Goal: Task Accomplishment & Management: Complete application form

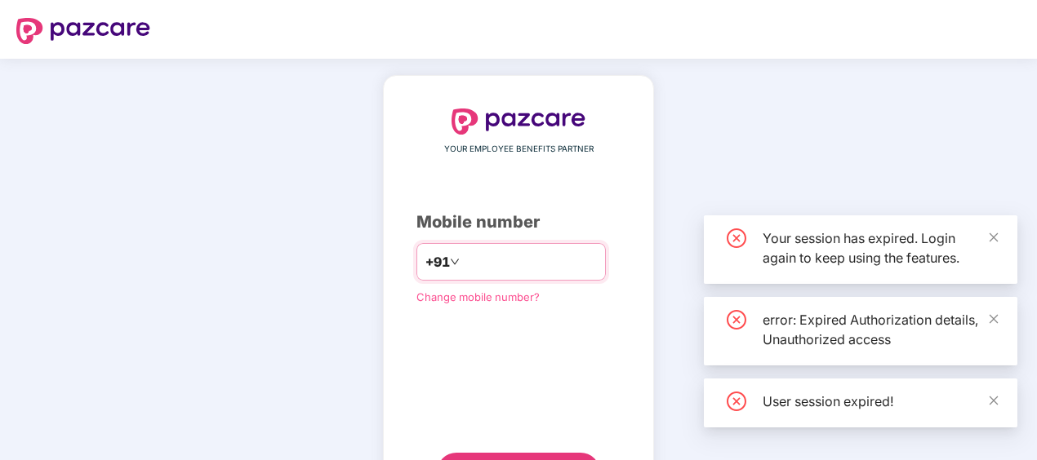
click at [558, 270] on input "number" at bounding box center [530, 262] width 134 height 26
type input "*"
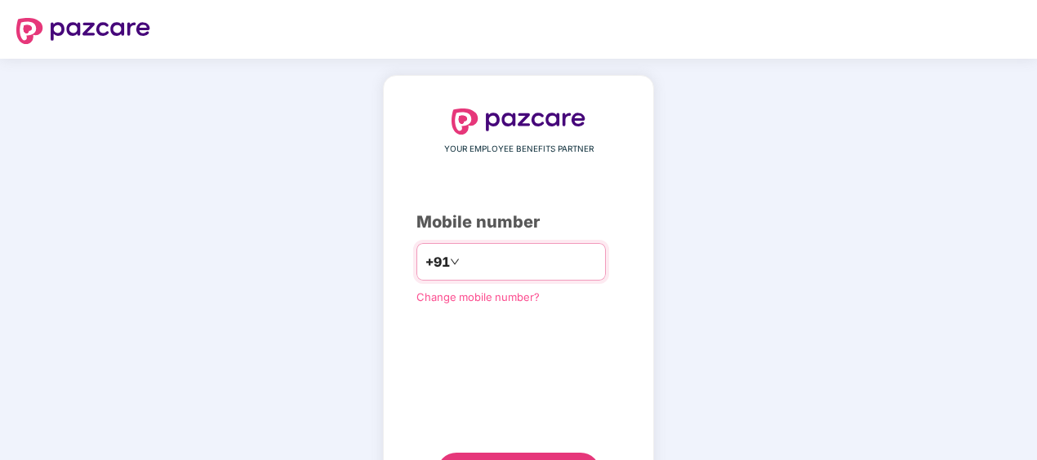
click at [463, 258] on input "**********" at bounding box center [530, 262] width 134 height 26
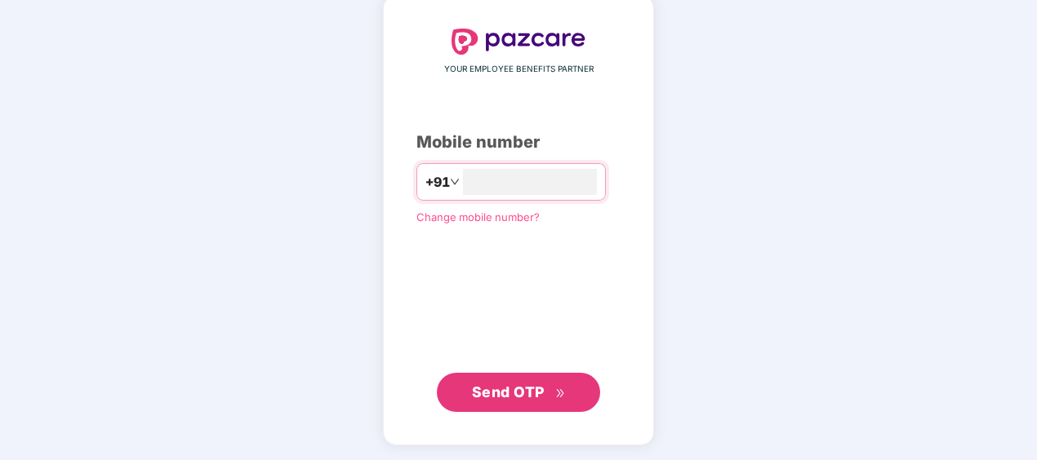
type input "**********"
click at [558, 384] on span "Send OTP" at bounding box center [519, 392] width 94 height 23
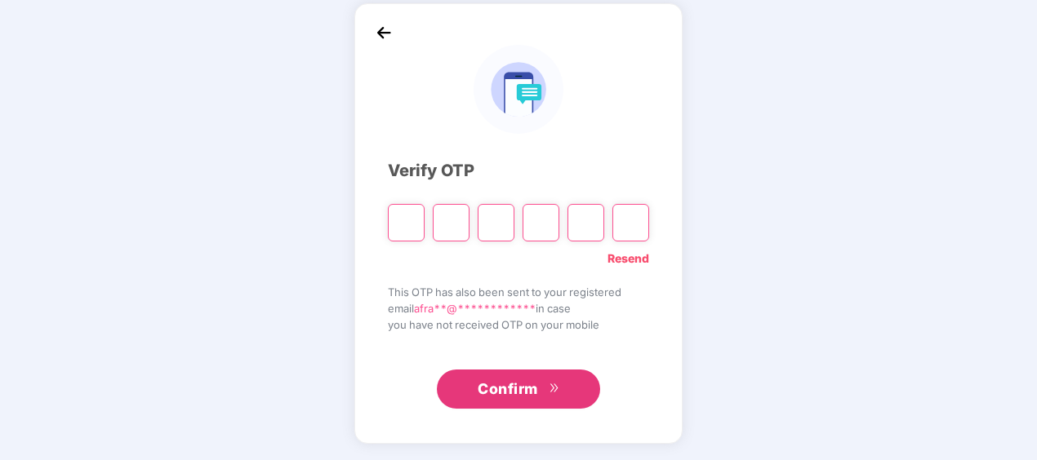
scroll to position [72, 0]
type input "*"
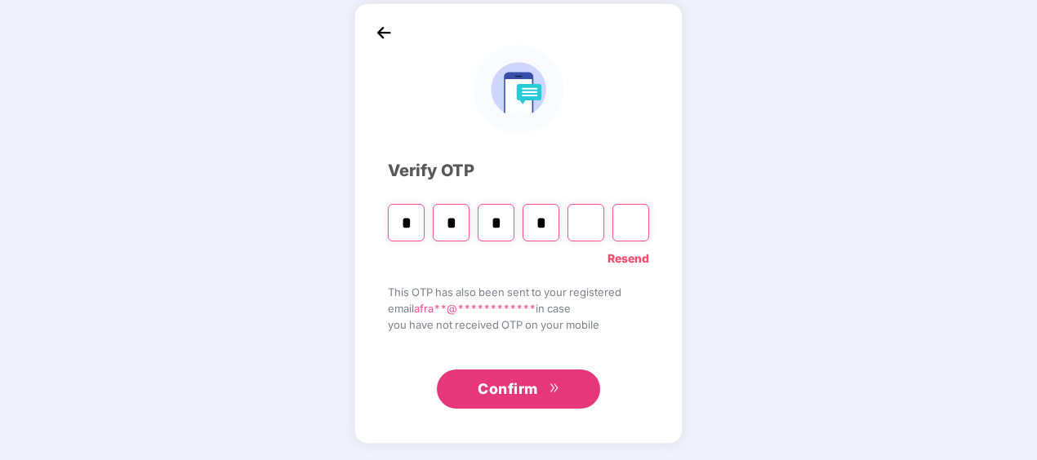
type input "*"
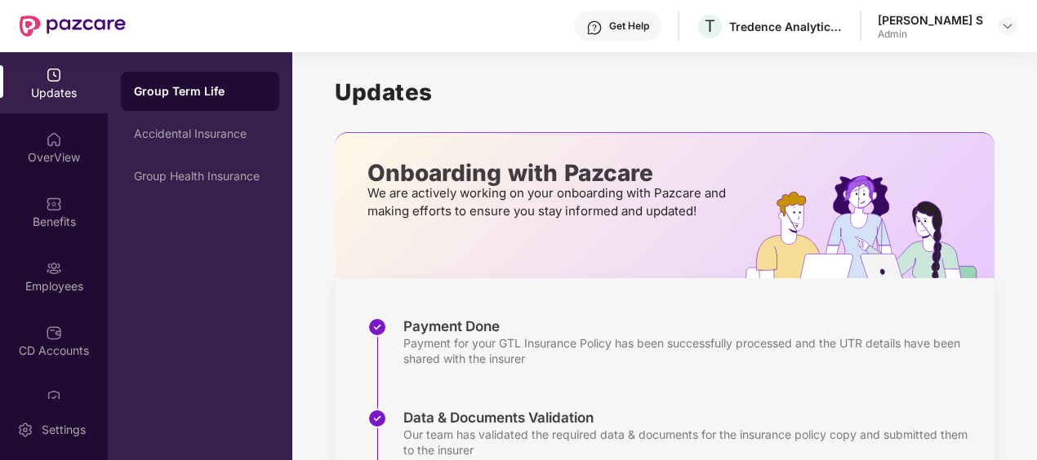
scroll to position [238, 0]
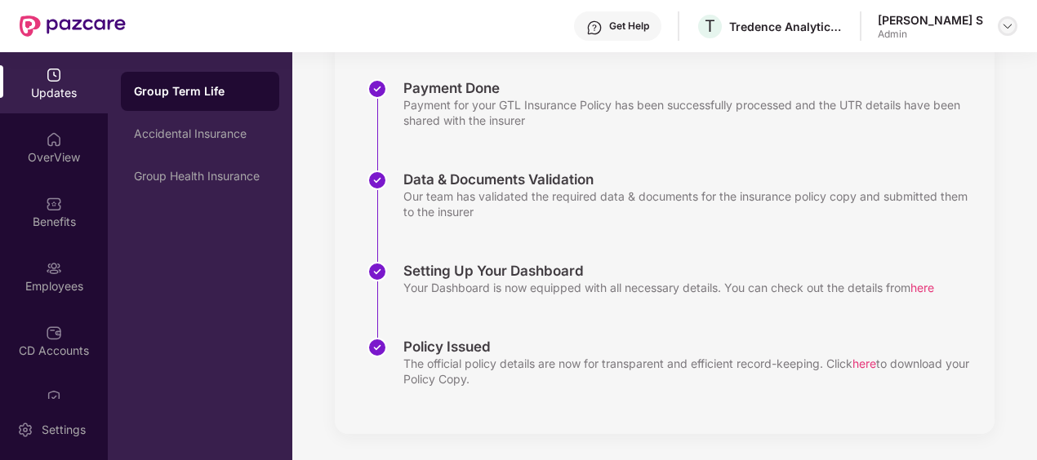
click at [1004, 29] on img at bounding box center [1007, 26] width 13 height 13
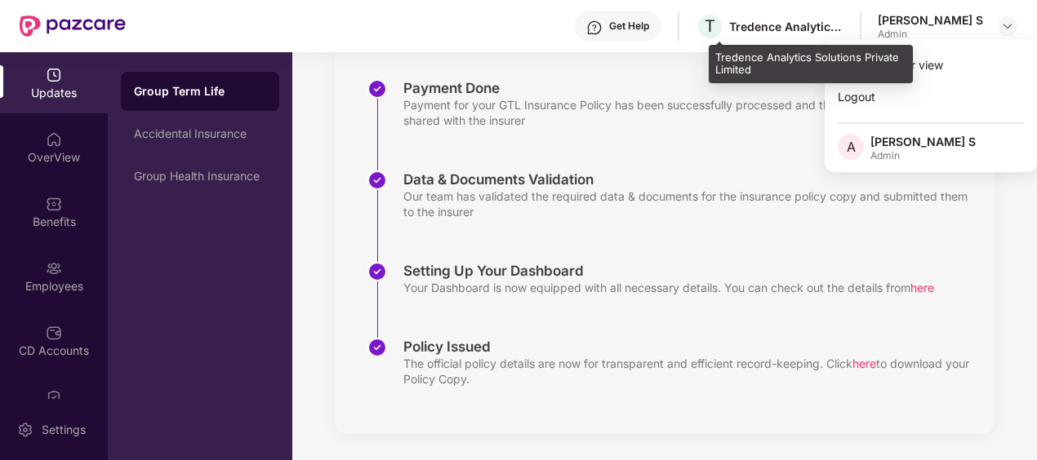
click at [759, 28] on div "Tredence Analytics Solutions Private Limited" at bounding box center [786, 27] width 114 height 16
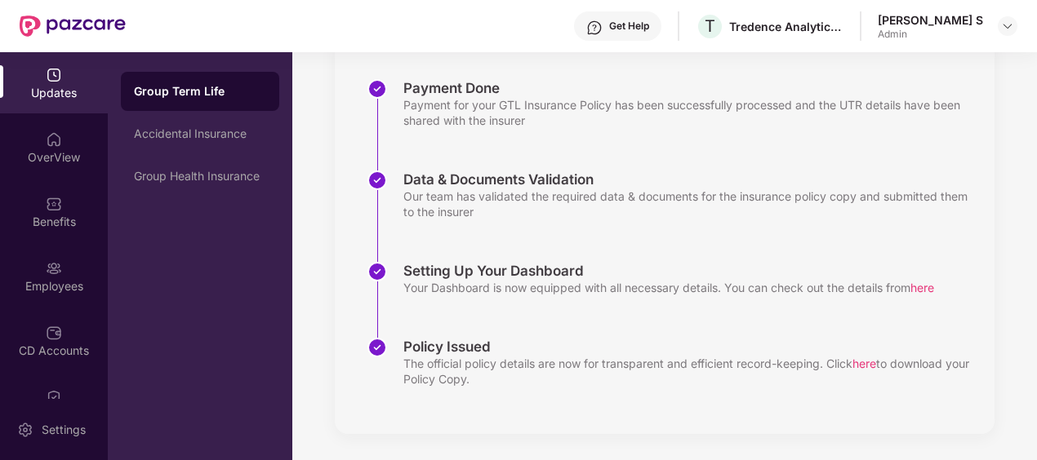
click at [695, 16] on div "Get Help T Tredence Analytics Solutions Private Limited [PERSON_NAME] S Admin" at bounding box center [571, 26] width 891 height 52
click at [661, 16] on div "Get Help" at bounding box center [617, 25] width 87 height 29
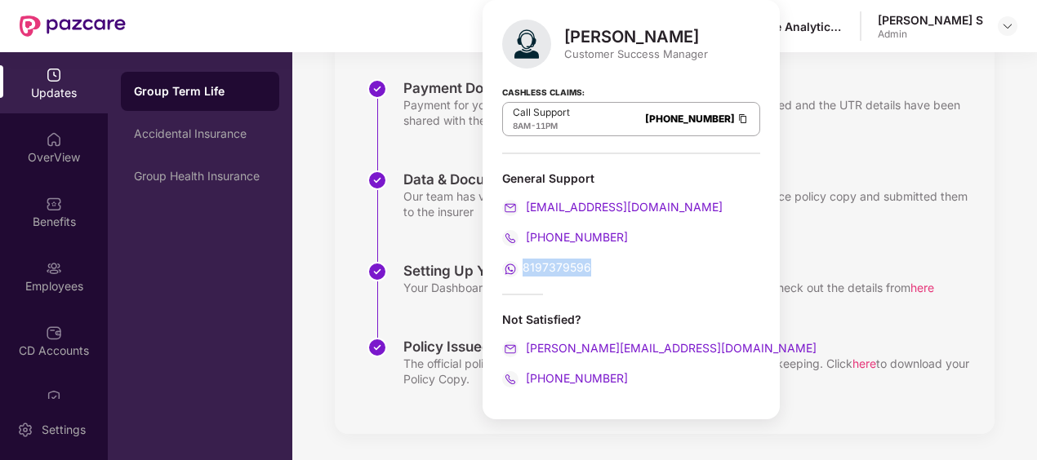
drag, startPoint x: 611, startPoint y: 271, endPoint x: 524, endPoint y: 261, distance: 87.9
click at [524, 261] on div "8197379596" at bounding box center [631, 268] width 258 height 18
copy span "8197379596"
click at [1001, 28] on img at bounding box center [1007, 26] width 13 height 13
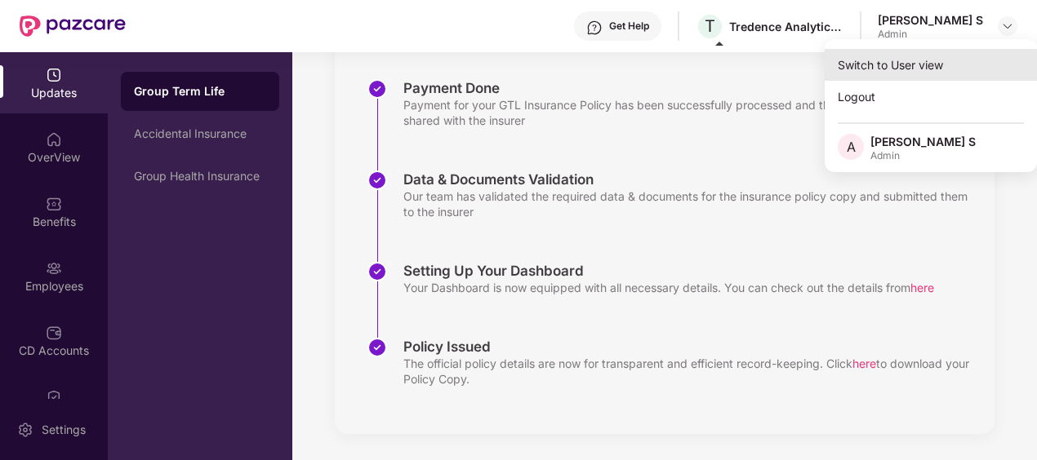
click at [926, 69] on div "Switch to User view" at bounding box center [930, 65] width 212 height 32
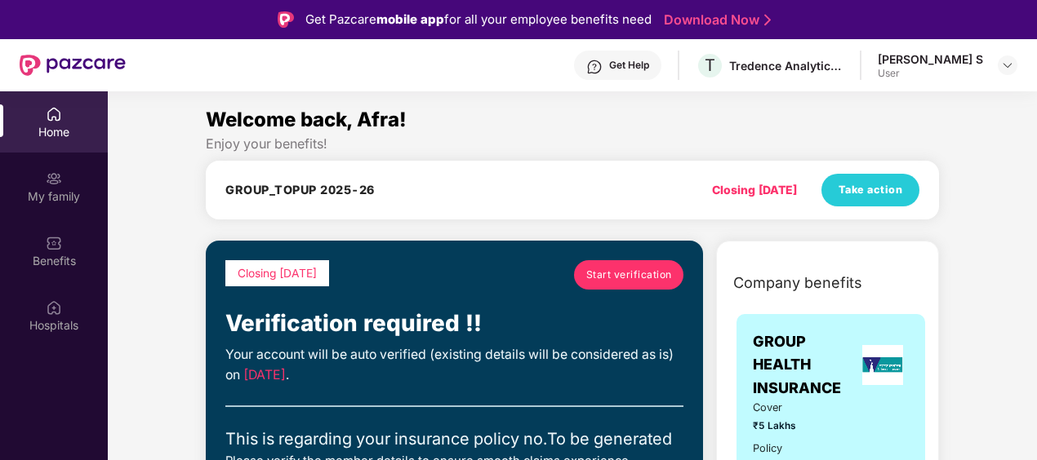
scroll to position [101, 0]
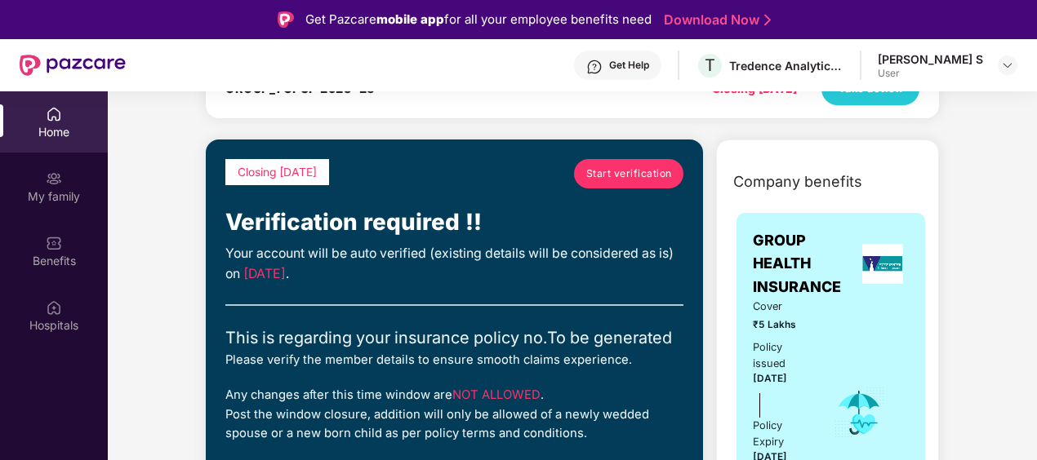
click at [635, 173] on span "Start verification" at bounding box center [629, 174] width 86 height 16
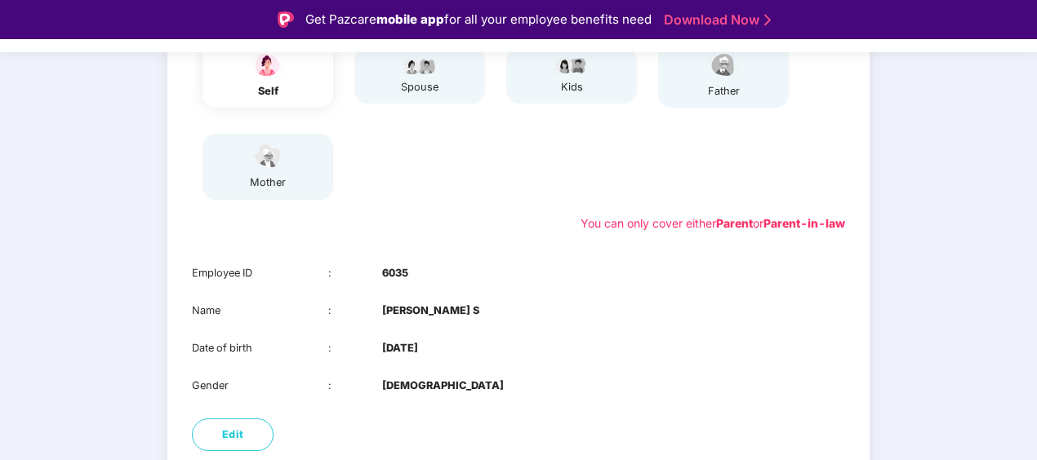
scroll to position [318, 0]
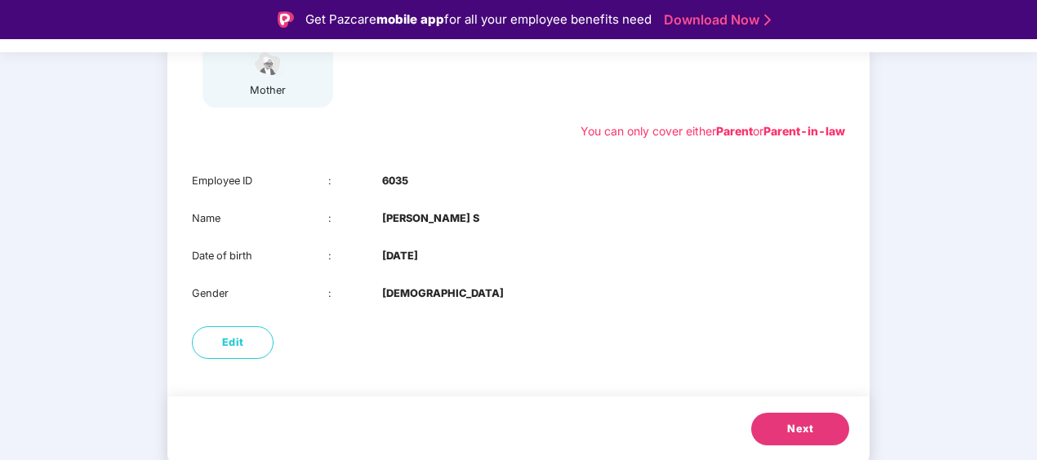
click at [789, 430] on span "Next" at bounding box center [800, 429] width 26 height 16
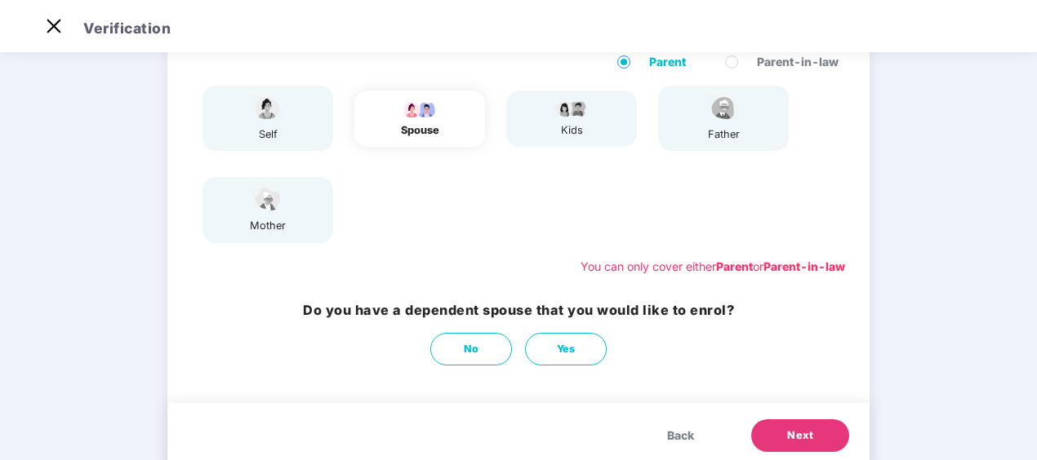
scroll to position [142, 0]
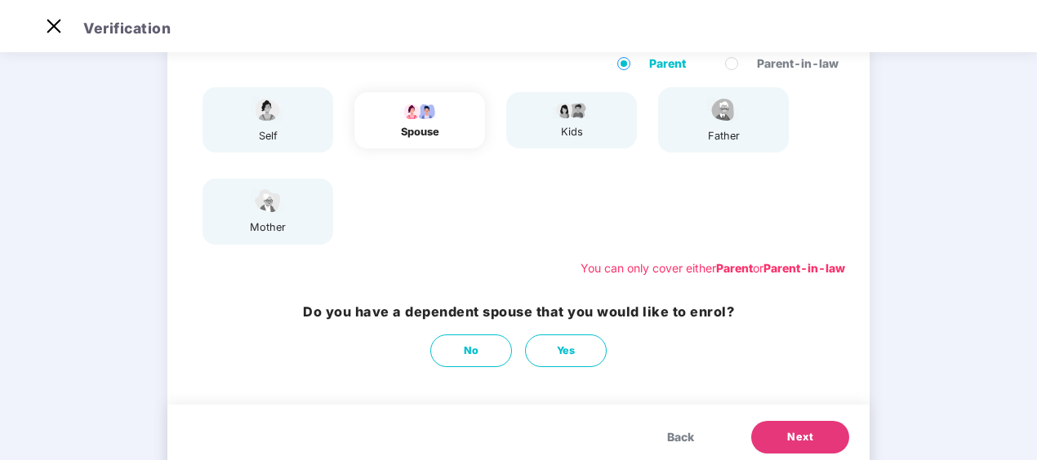
click at [581, 113] on img at bounding box center [571, 110] width 41 height 20
click at [790, 429] on span "Next" at bounding box center [800, 437] width 26 height 16
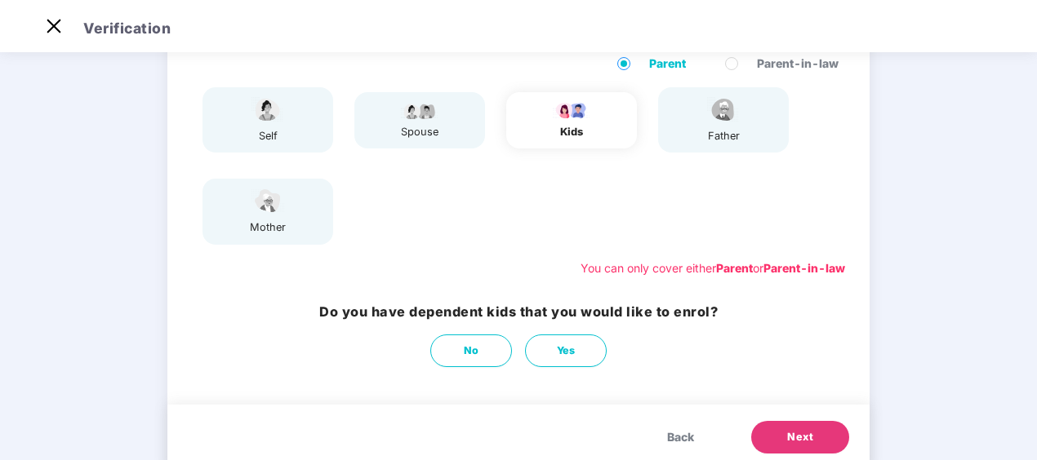
click at [781, 447] on button "Next" at bounding box center [800, 437] width 98 height 33
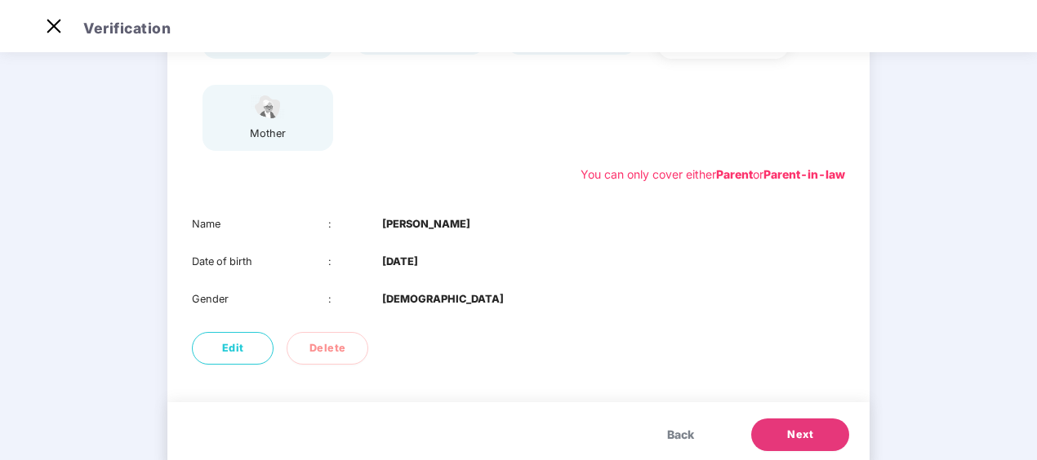
scroll to position [270, 0]
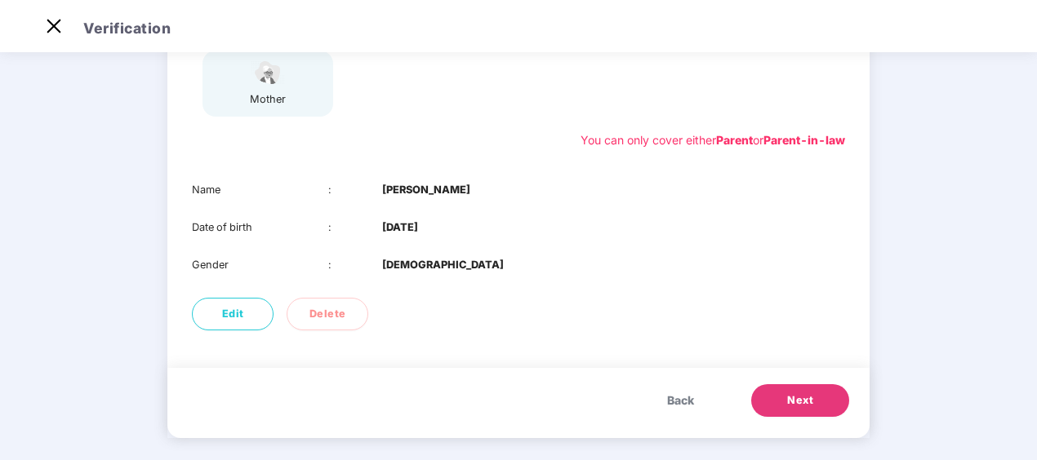
click at [829, 402] on button "Next" at bounding box center [800, 400] width 98 height 33
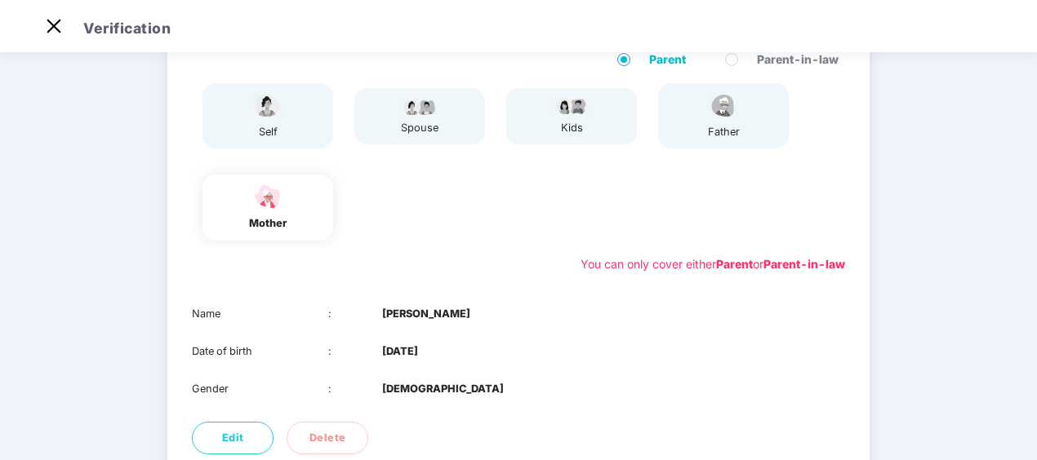
scroll to position [179, 0]
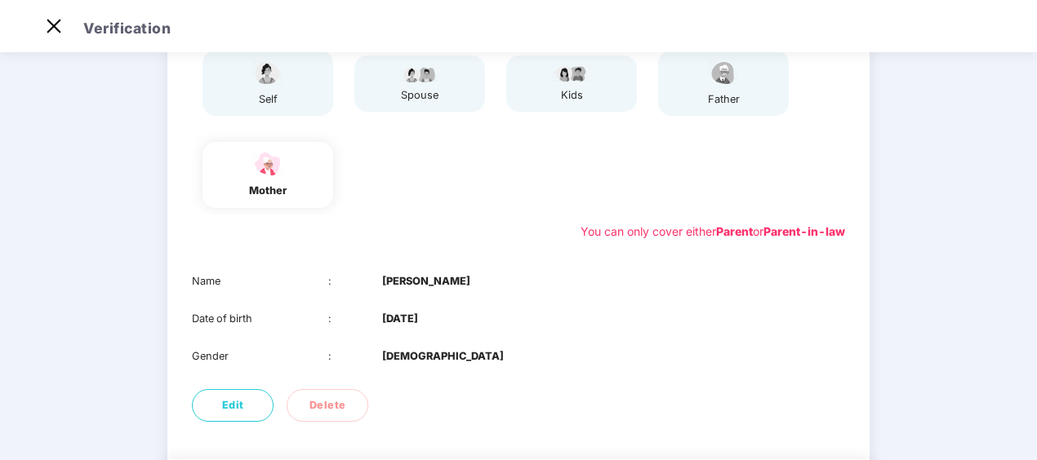
click at [431, 87] on div "spouse" at bounding box center [419, 95] width 41 height 16
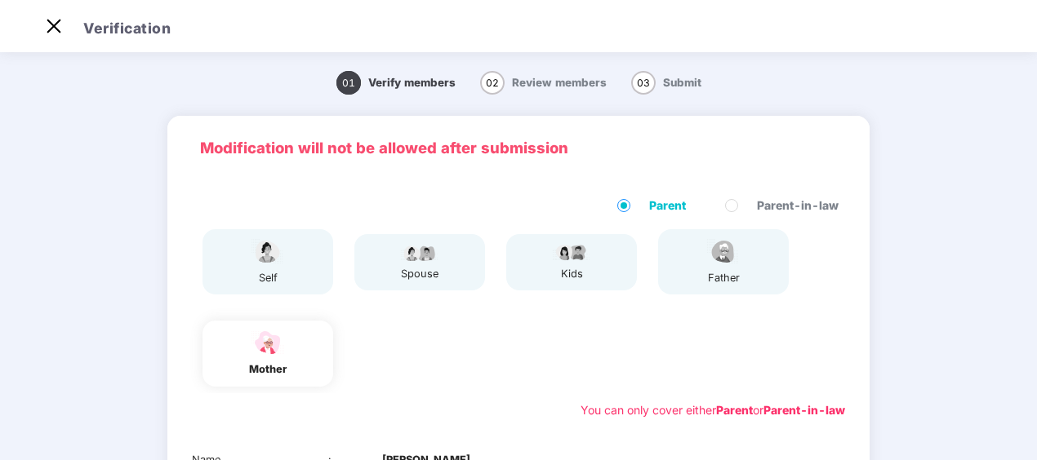
scroll to position [281, 0]
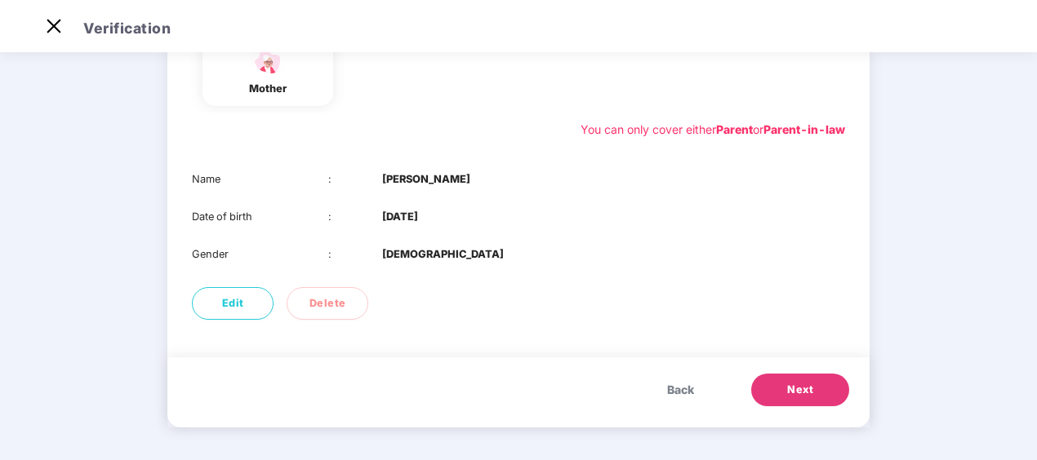
click at [669, 384] on span "Back" at bounding box center [680, 390] width 27 height 18
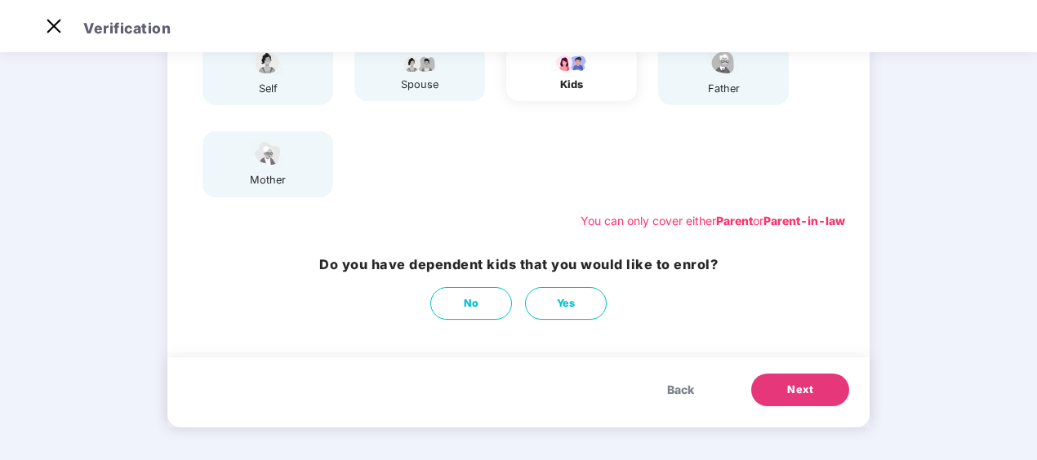
click at [669, 384] on span "Back" at bounding box center [680, 390] width 27 height 18
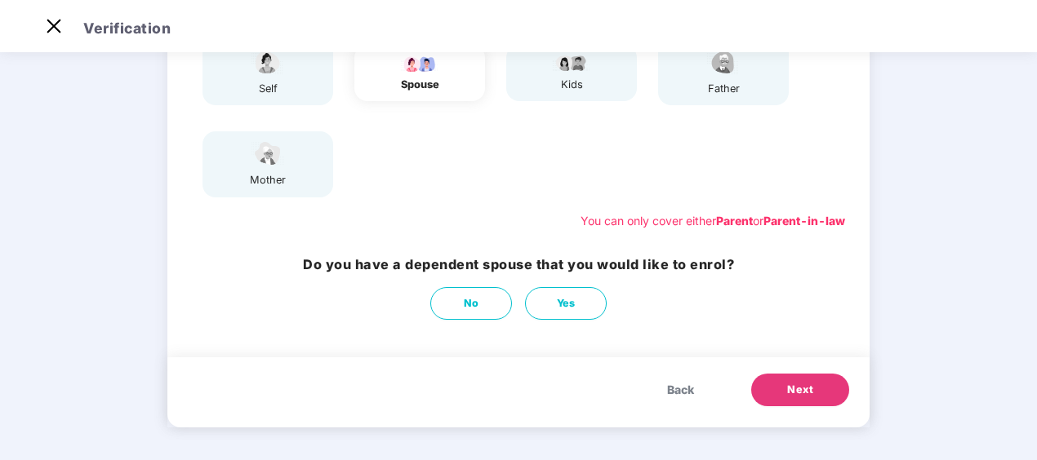
click at [783, 394] on button "Next" at bounding box center [800, 390] width 98 height 33
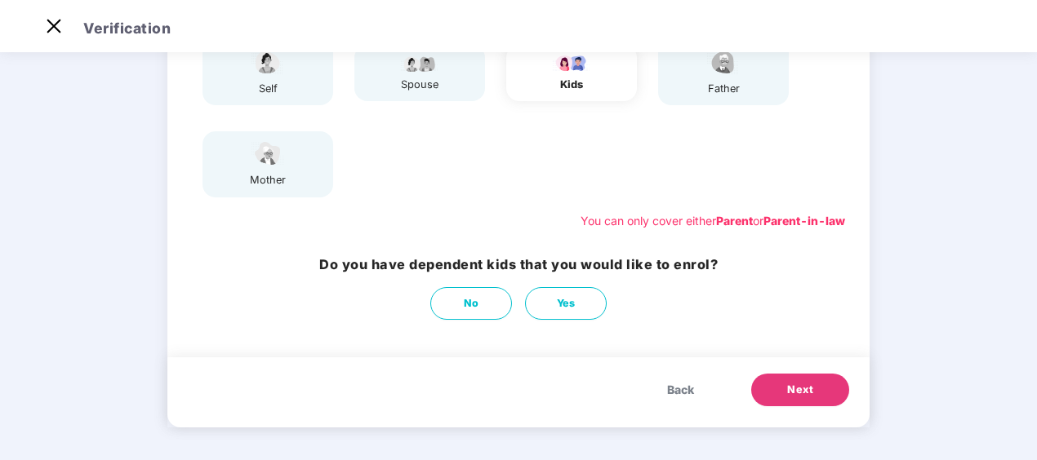
click at [681, 395] on span "Back" at bounding box center [680, 390] width 27 height 18
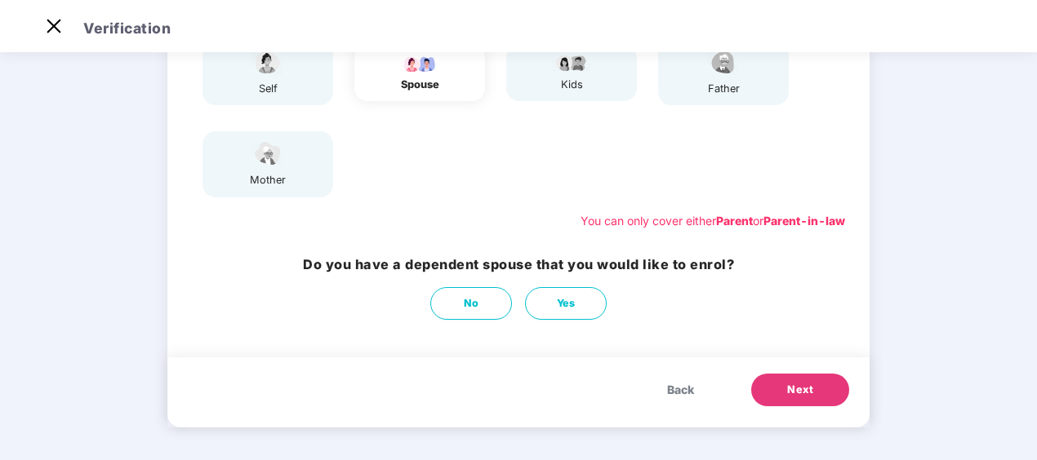
click at [794, 398] on span "Next" at bounding box center [800, 390] width 26 height 16
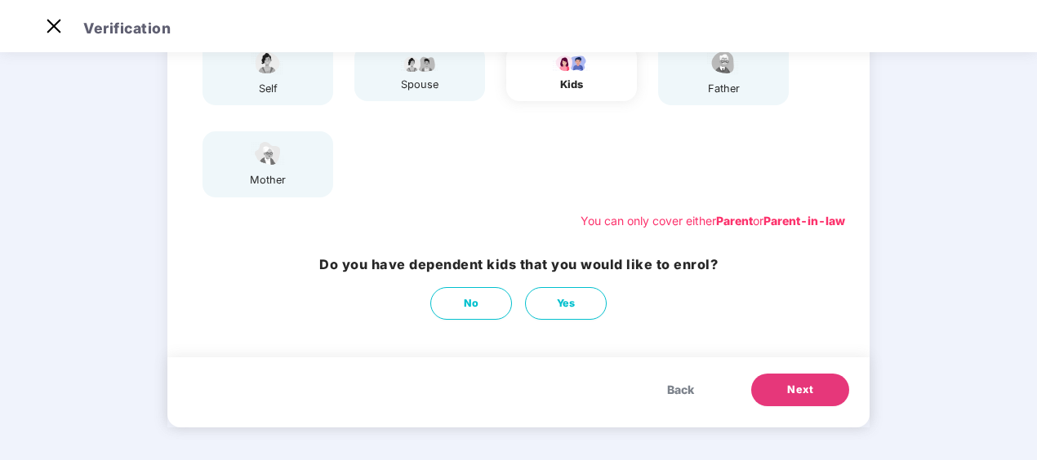
click at [794, 400] on button "Next" at bounding box center [800, 390] width 98 height 33
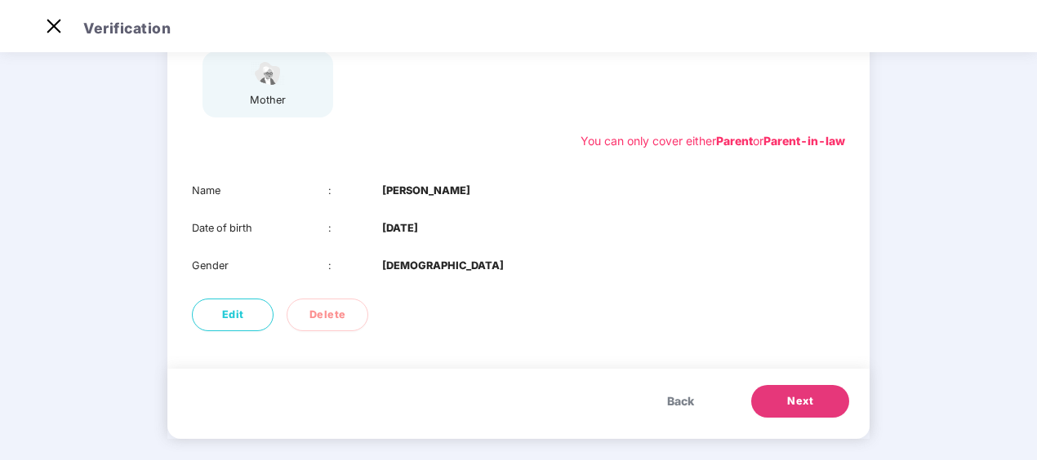
scroll to position [274, 0]
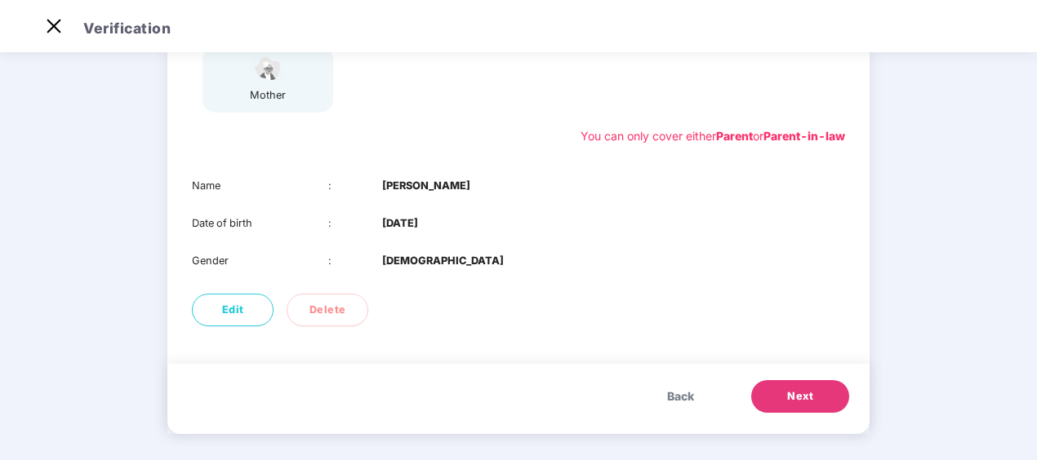
click at [797, 398] on span "Next" at bounding box center [800, 397] width 26 height 16
click at [813, 394] on button "Next" at bounding box center [800, 396] width 98 height 33
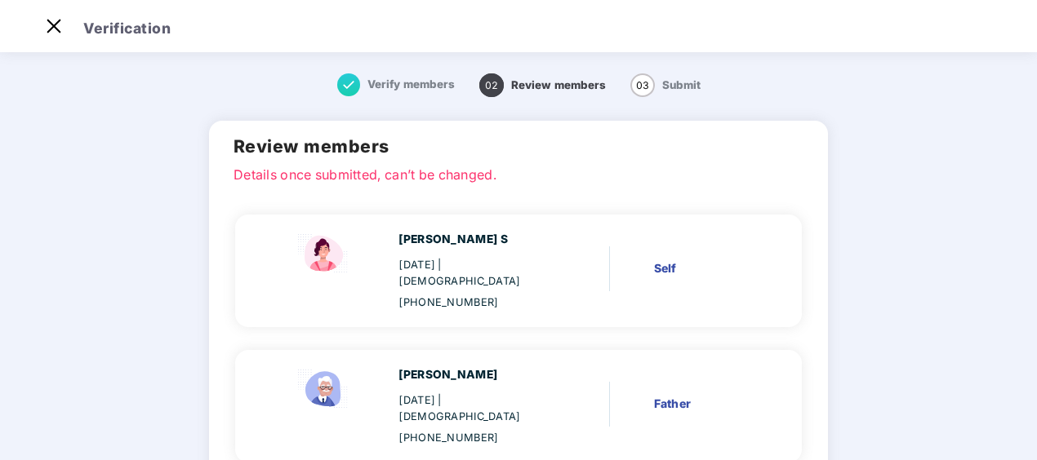
scroll to position [227, 0]
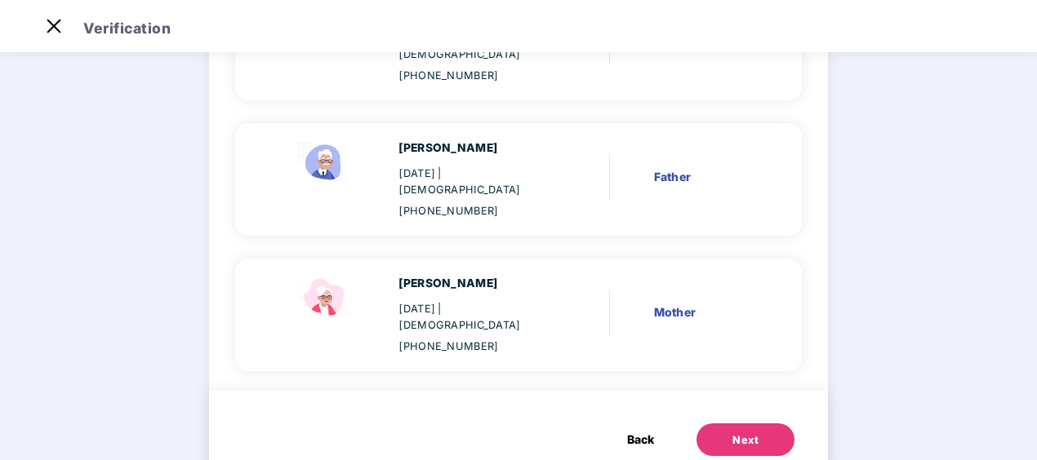
click at [720, 424] on button "Next" at bounding box center [745, 440] width 98 height 33
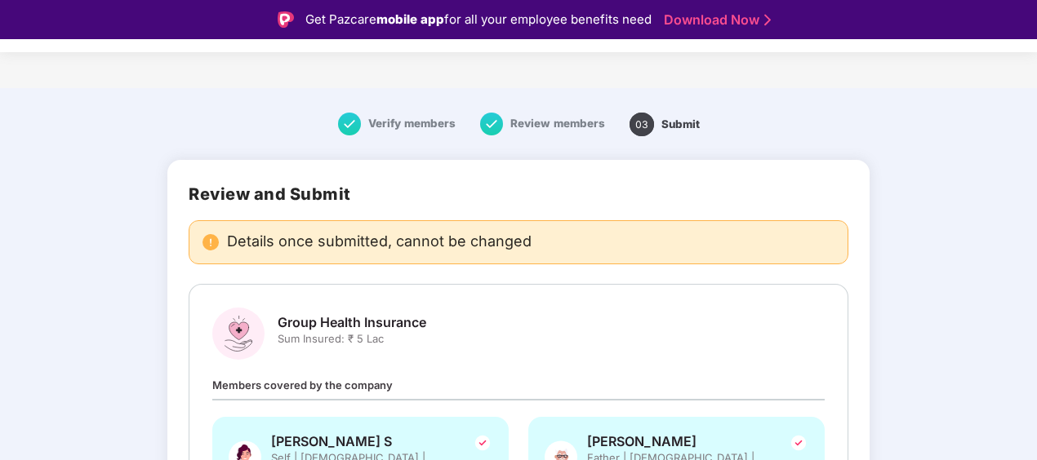
scroll to position [233, 0]
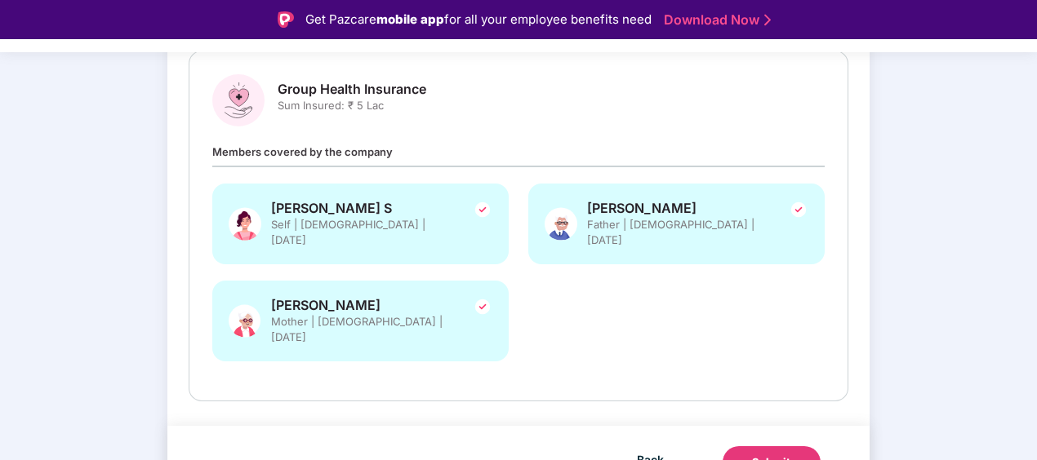
click at [763, 455] on div "Submit" at bounding box center [771, 463] width 39 height 16
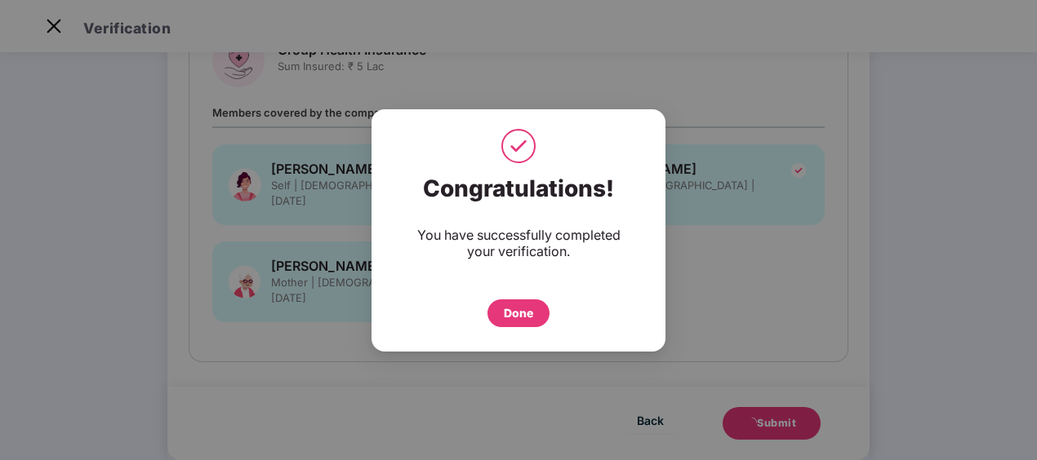
click at [526, 310] on div "Done" at bounding box center [518, 313] width 29 height 18
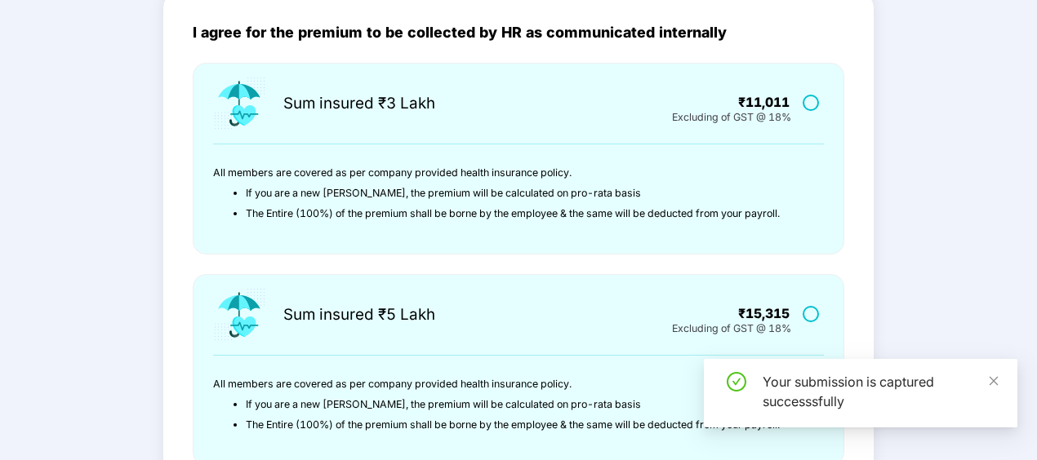
scroll to position [140, 0]
click at [811, 104] on label at bounding box center [812, 102] width 20 height 14
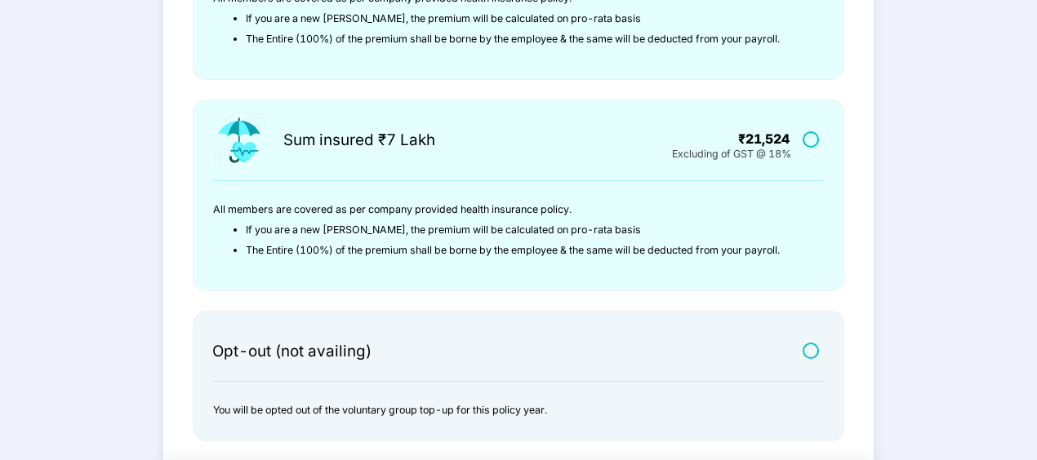
scroll to position [629, 0]
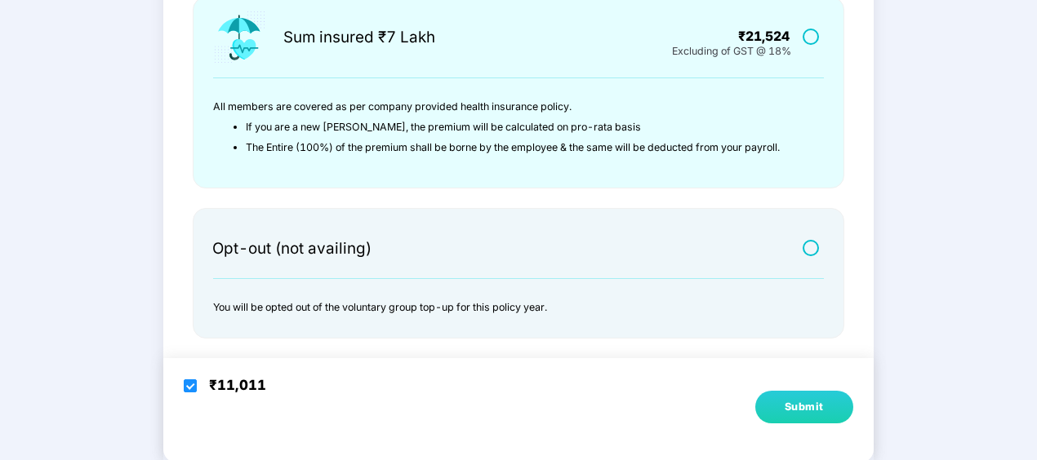
click at [771, 406] on button "Submit" at bounding box center [804, 407] width 98 height 33
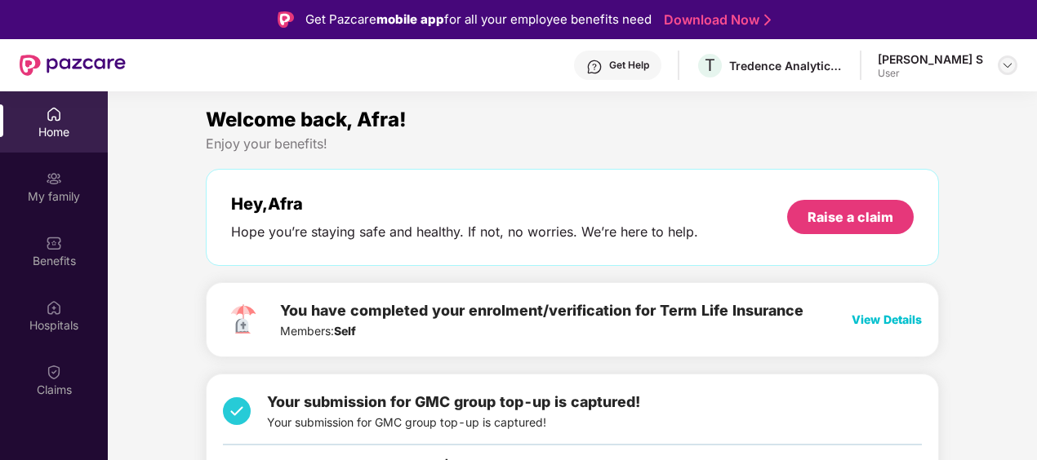
click at [1008, 60] on img at bounding box center [1007, 65] width 13 height 13
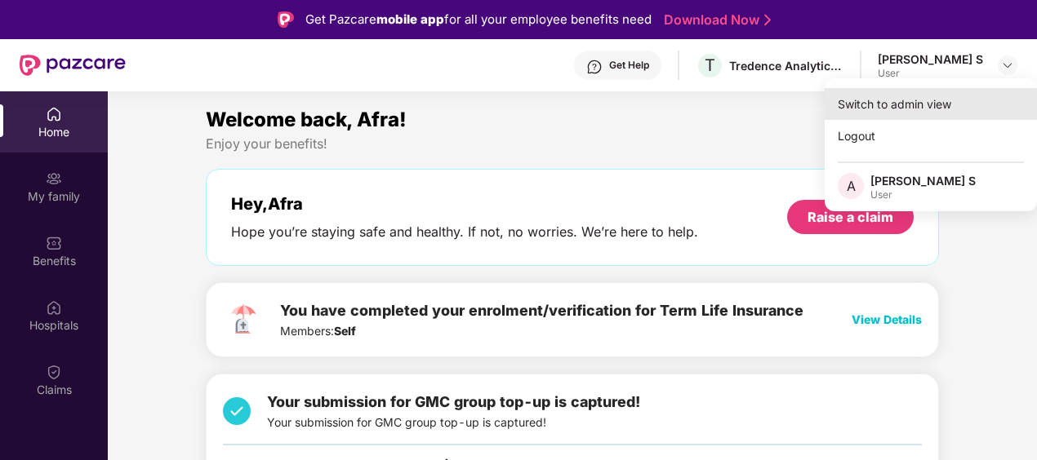
click at [904, 100] on div "Switch to admin view" at bounding box center [930, 104] width 212 height 32
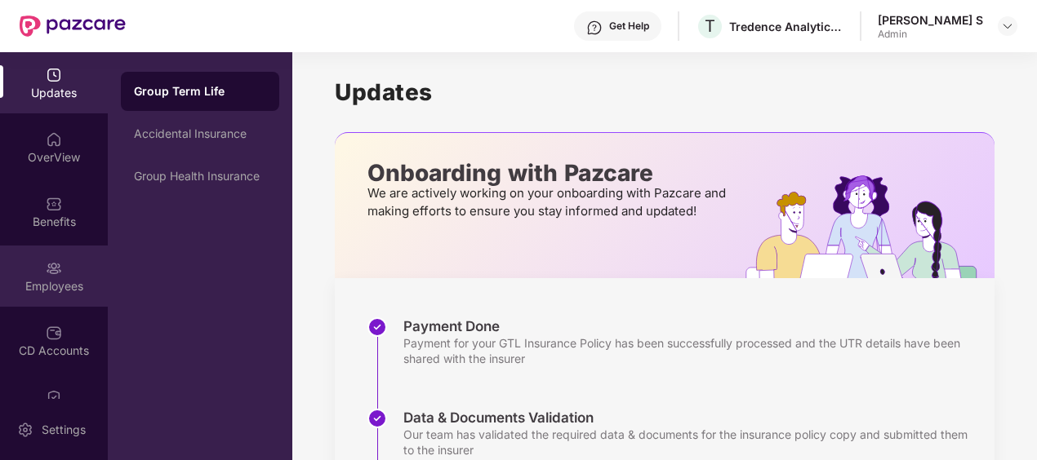
click at [71, 288] on div "Employees" at bounding box center [54, 286] width 108 height 16
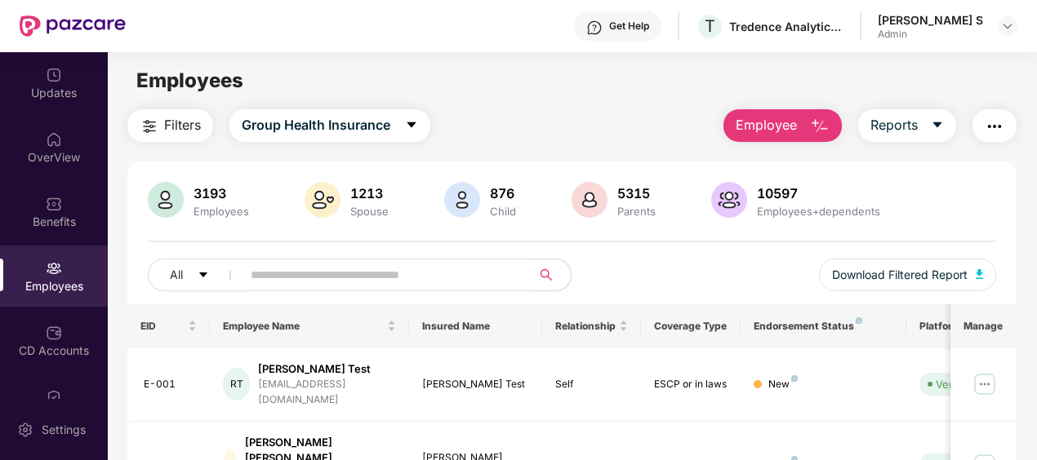
click at [444, 286] on input "text" at bounding box center [380, 275] width 259 height 24
click at [436, 282] on input "text" at bounding box center [380, 275] width 259 height 24
paste input "**********"
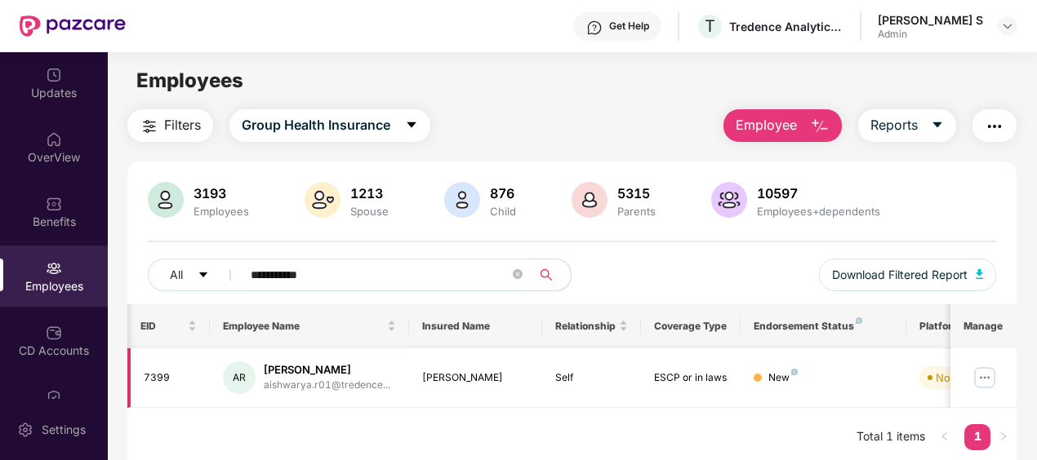
scroll to position [0, 170]
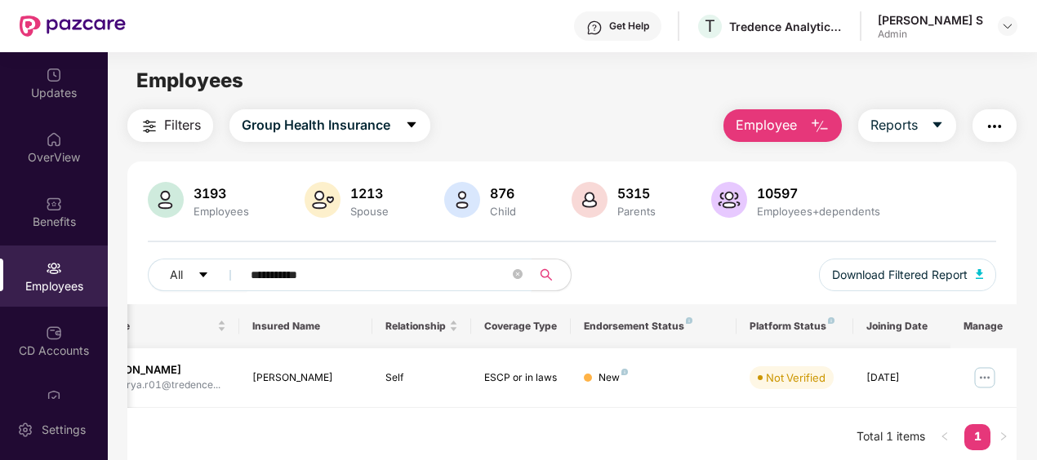
type input "**********"
click at [988, 384] on img at bounding box center [984, 378] width 26 height 26
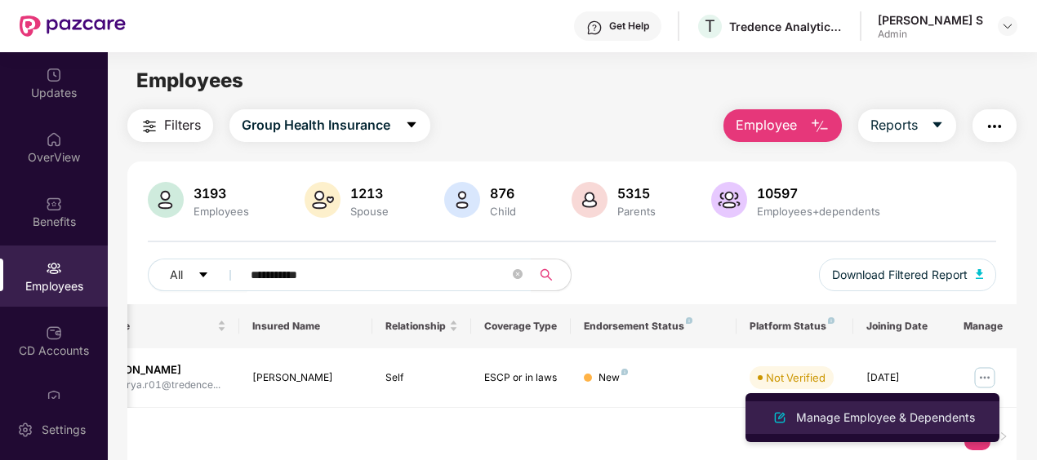
click at [937, 418] on div "Manage Employee & Dependents" at bounding box center [885, 418] width 185 height 18
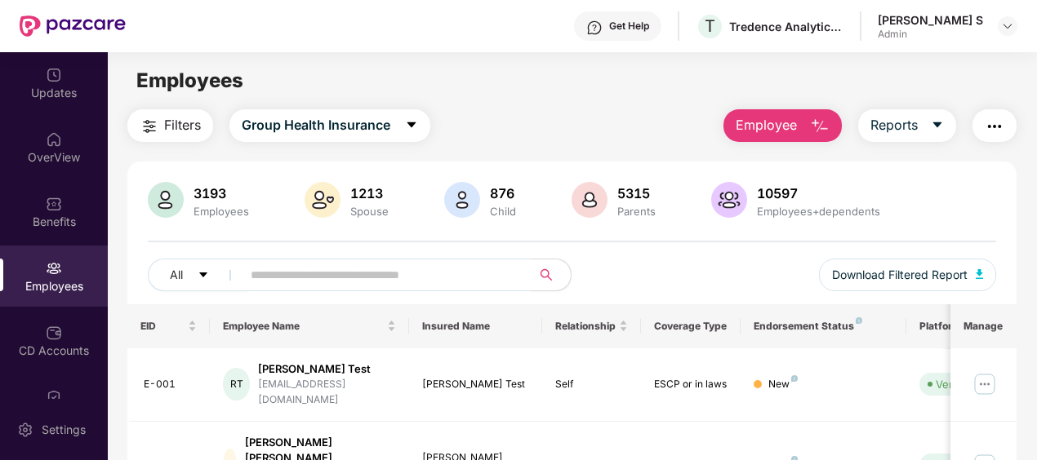
click at [383, 278] on input "text" at bounding box center [380, 275] width 259 height 24
paste input "**********"
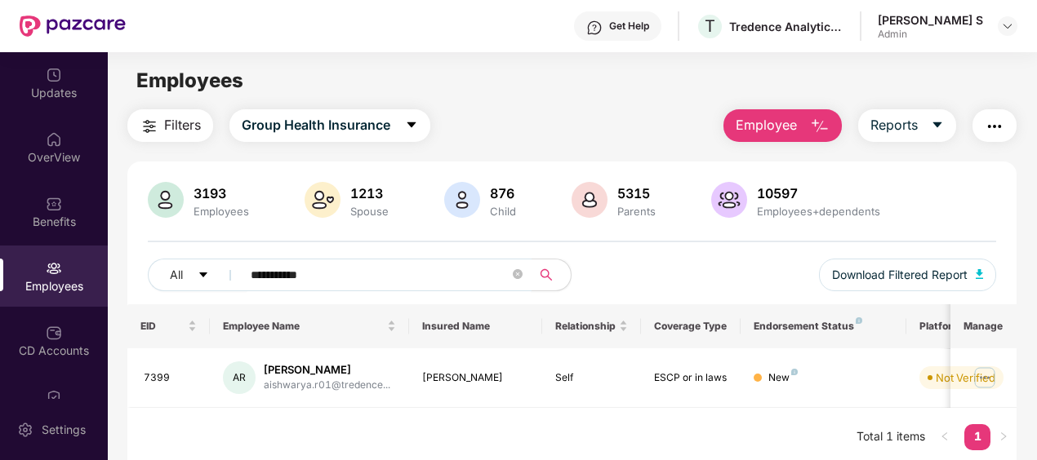
type input "**********"
click at [702, 412] on div "EID Employee Name Insured Name Relationship Coverage Type Endorsement Status Pl…" at bounding box center [572, 385] width 890 height 162
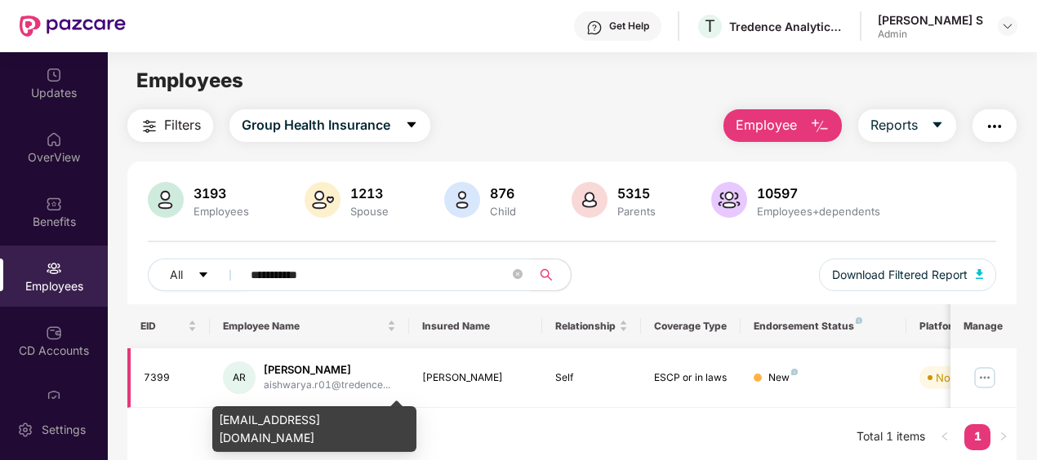
click at [379, 384] on div "aishwarya.r01@tredence..." at bounding box center [327, 386] width 127 height 16
copy div "aishwarya.r01@tredence..."
